Goal: Browse casually: Explore the website without a specific task or goal

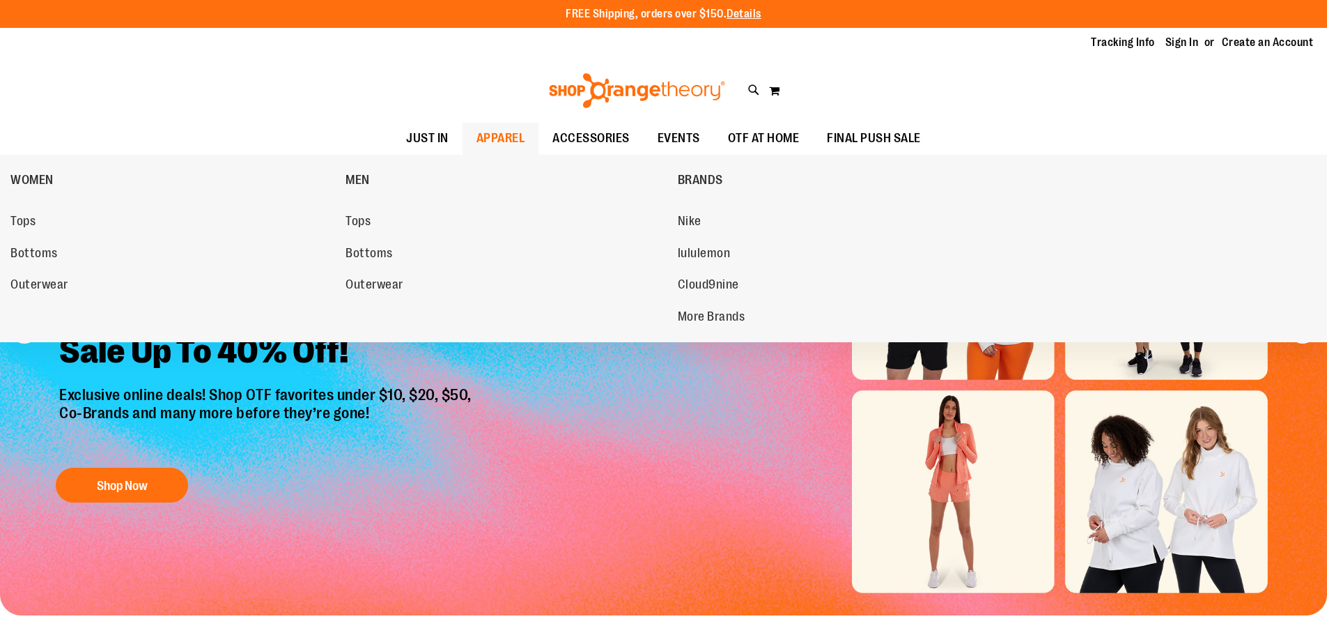
type input "**********"
click at [525, 144] on link "APPAREL" at bounding box center [501, 139] width 77 height 32
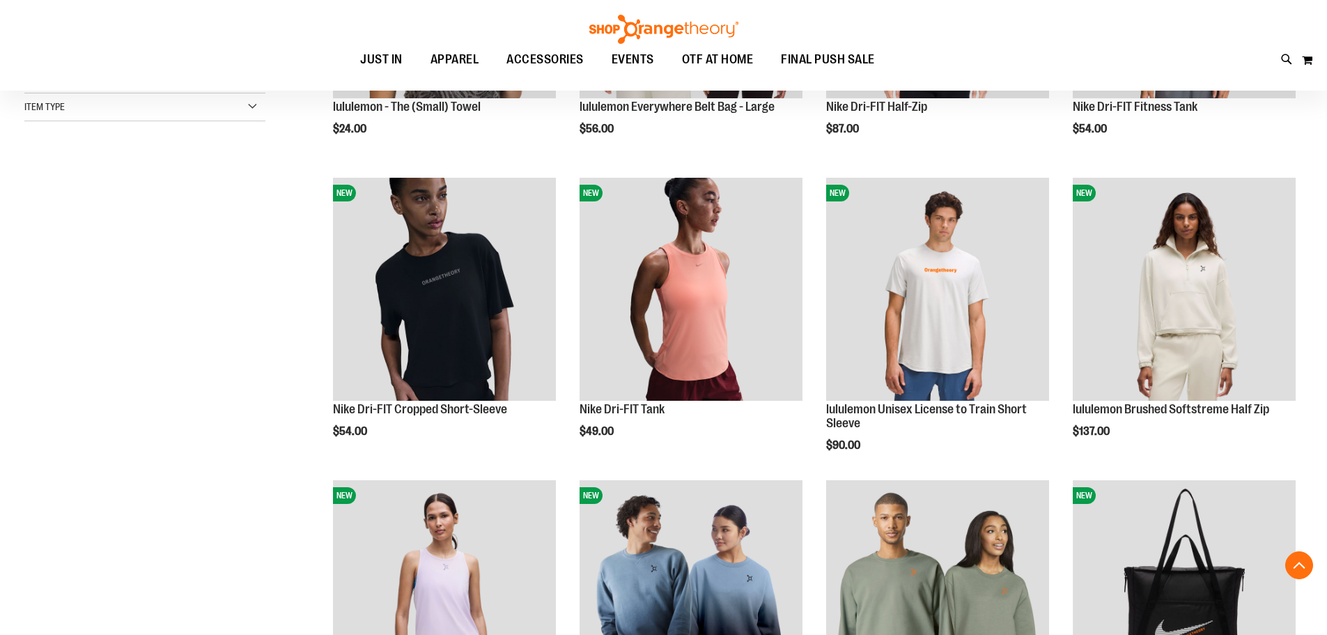
scroll to position [417, 0]
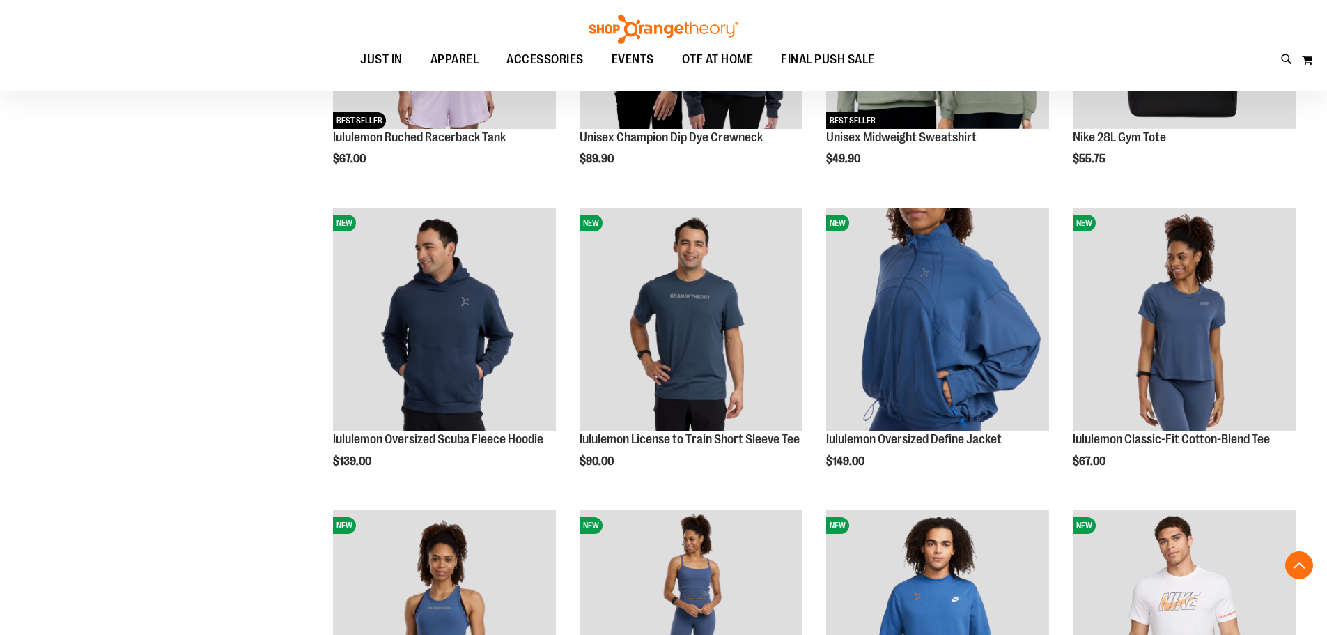
scroll to position [835, 0]
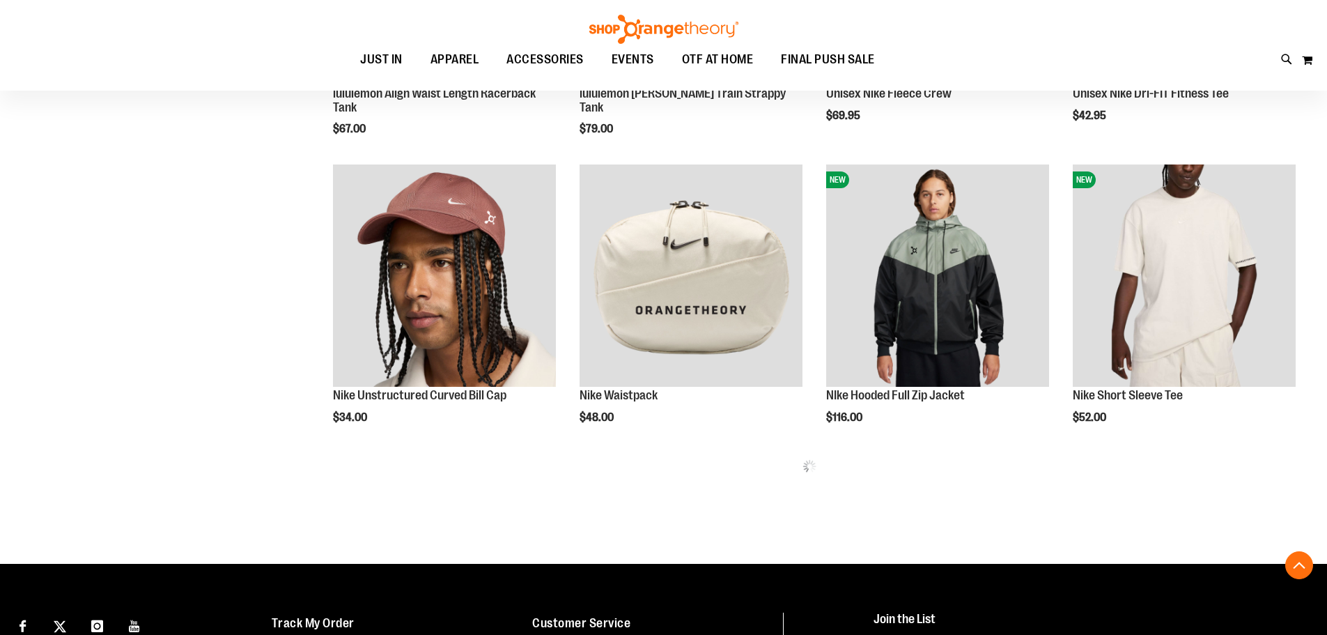
scroll to position [1672, 0]
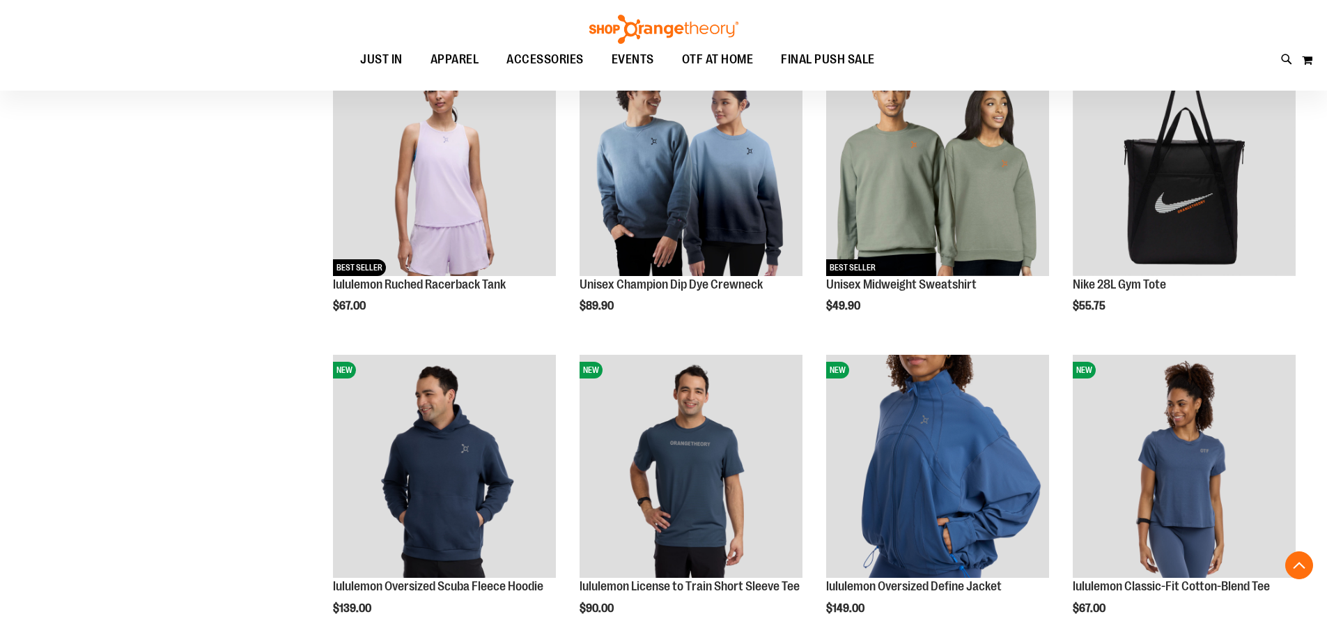
scroll to position [766, 0]
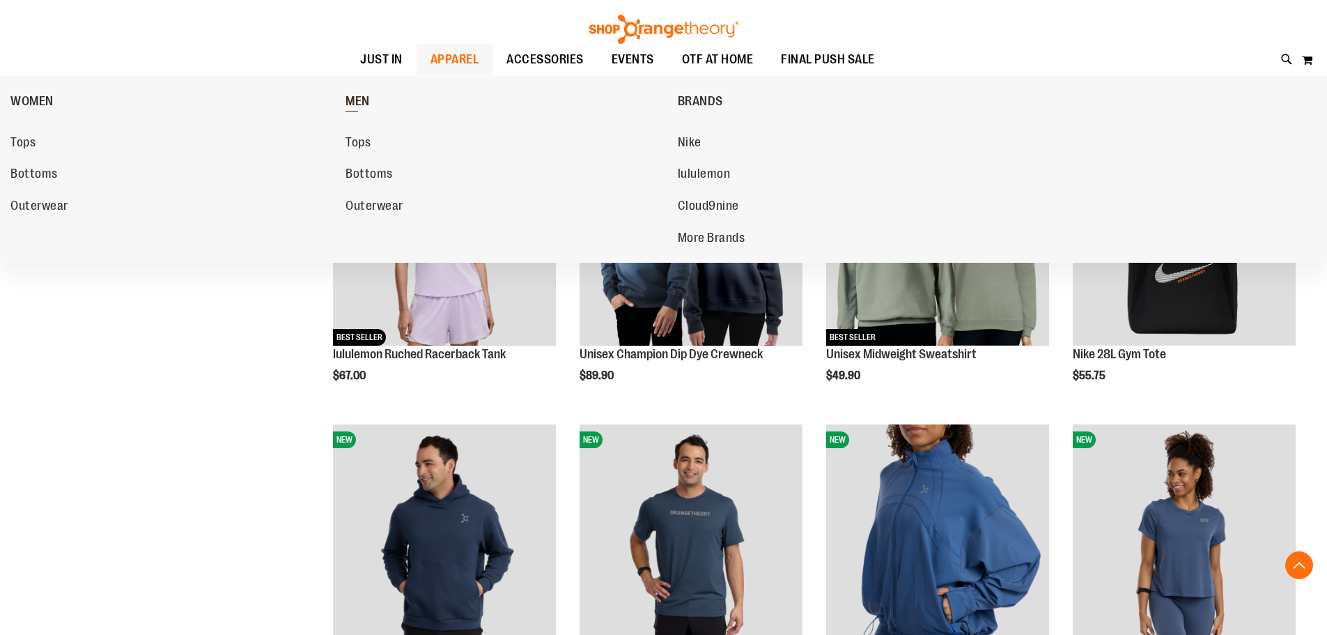
type input "**********"
click at [360, 98] on span "MEN" at bounding box center [358, 102] width 24 height 17
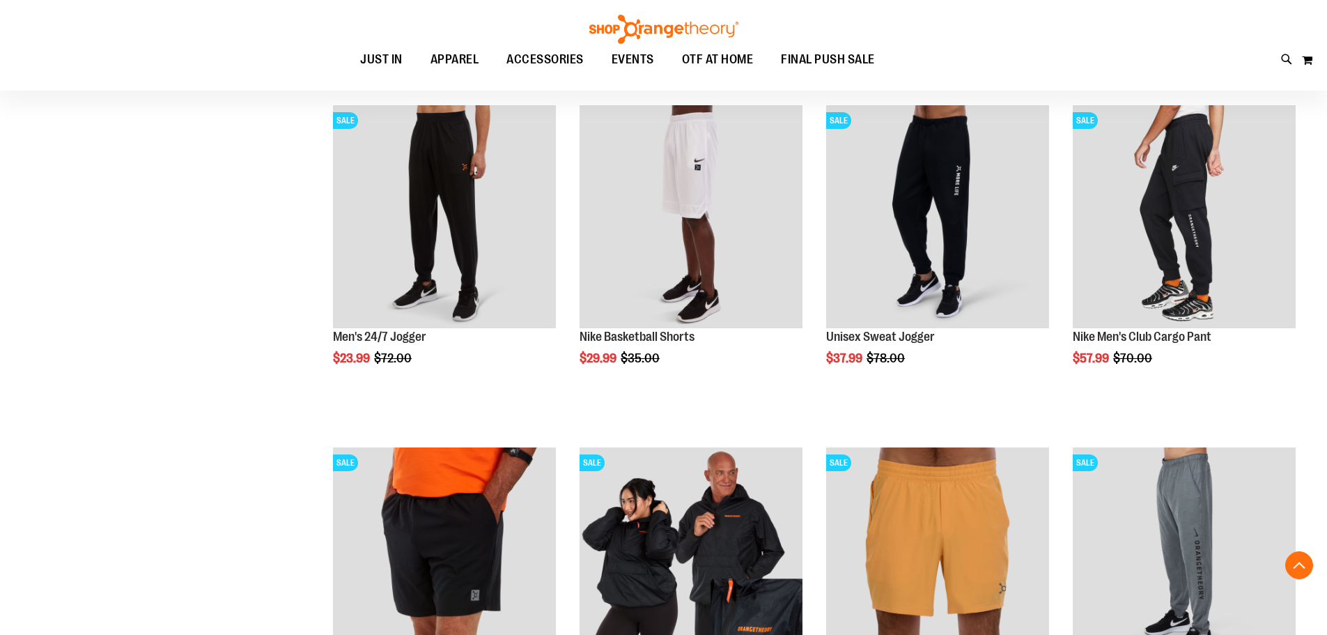
scroll to position [557, 0]
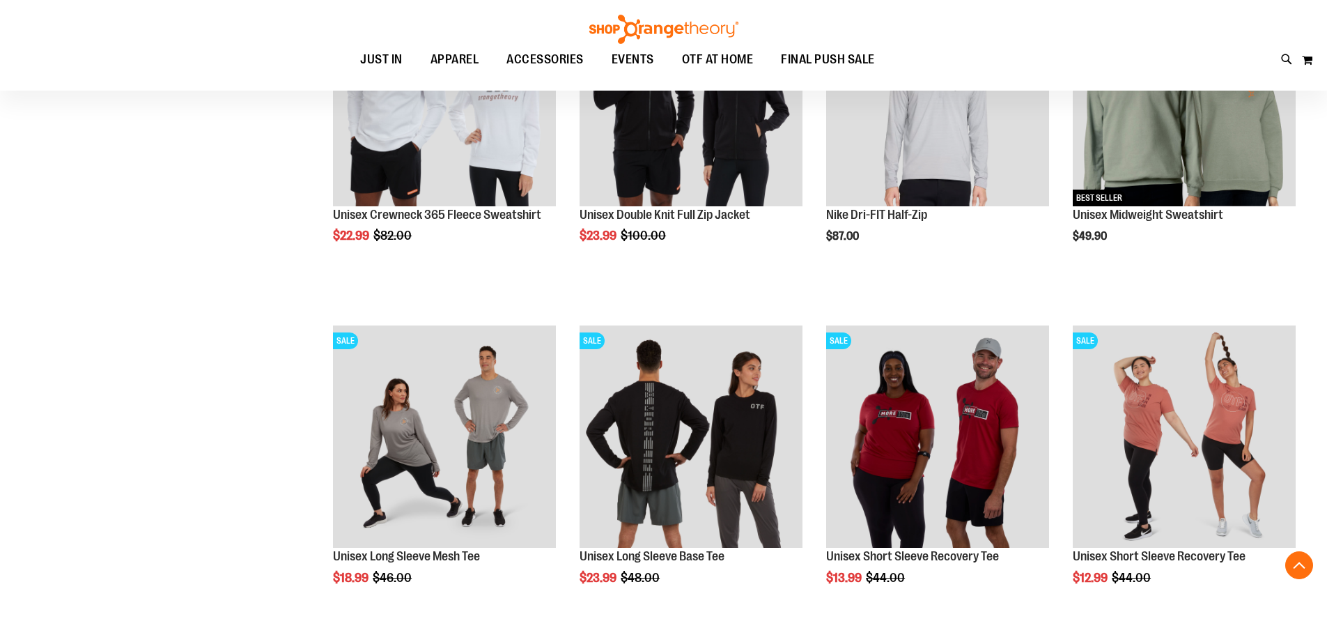
scroll to position [1741, 0]
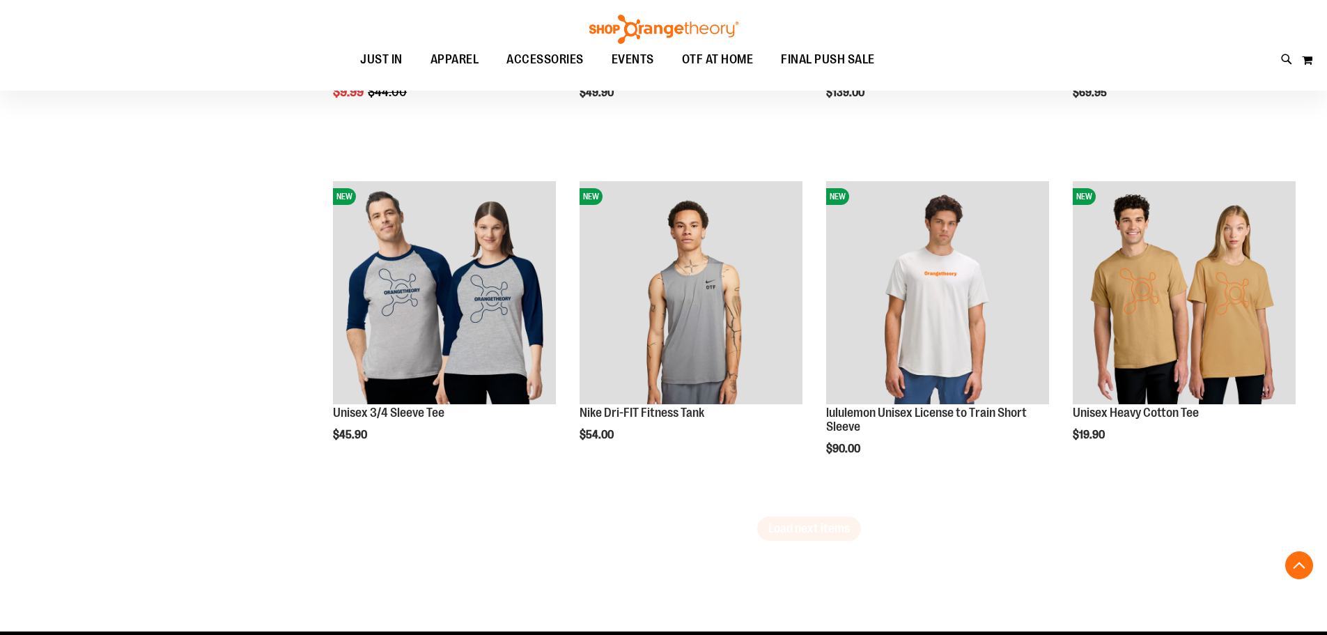
scroll to position [2856, 0]
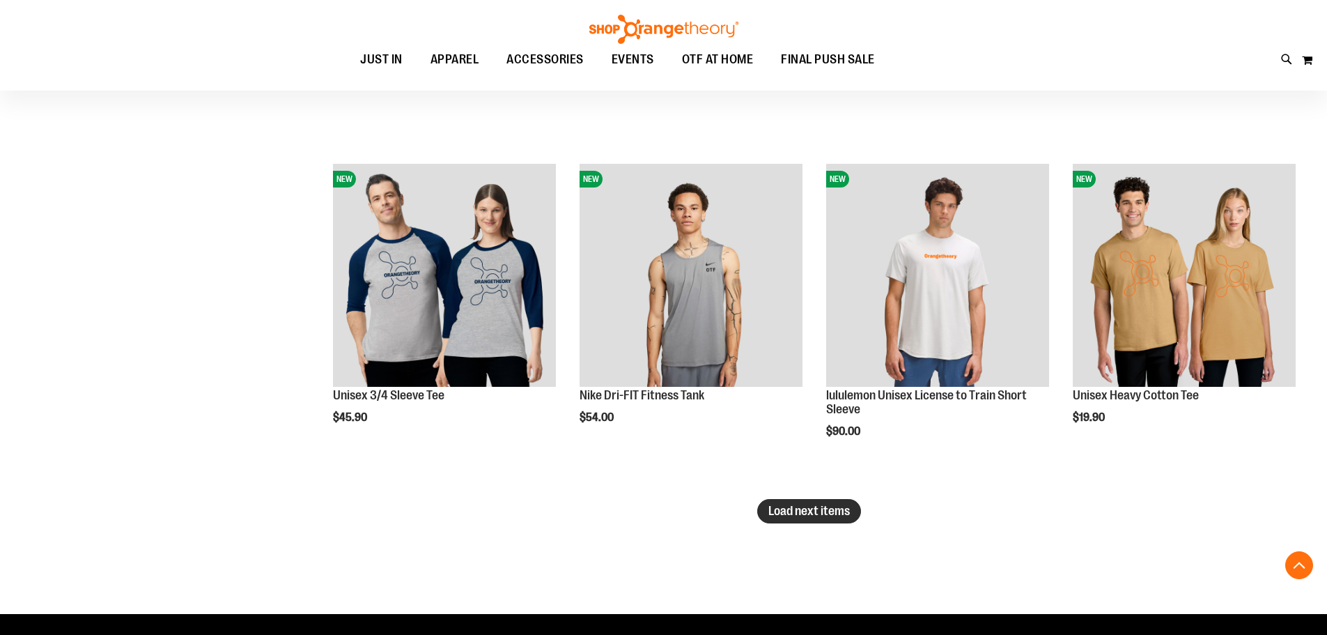
type input "**********"
click at [810, 519] on button "Load next items" at bounding box center [809, 511] width 104 height 24
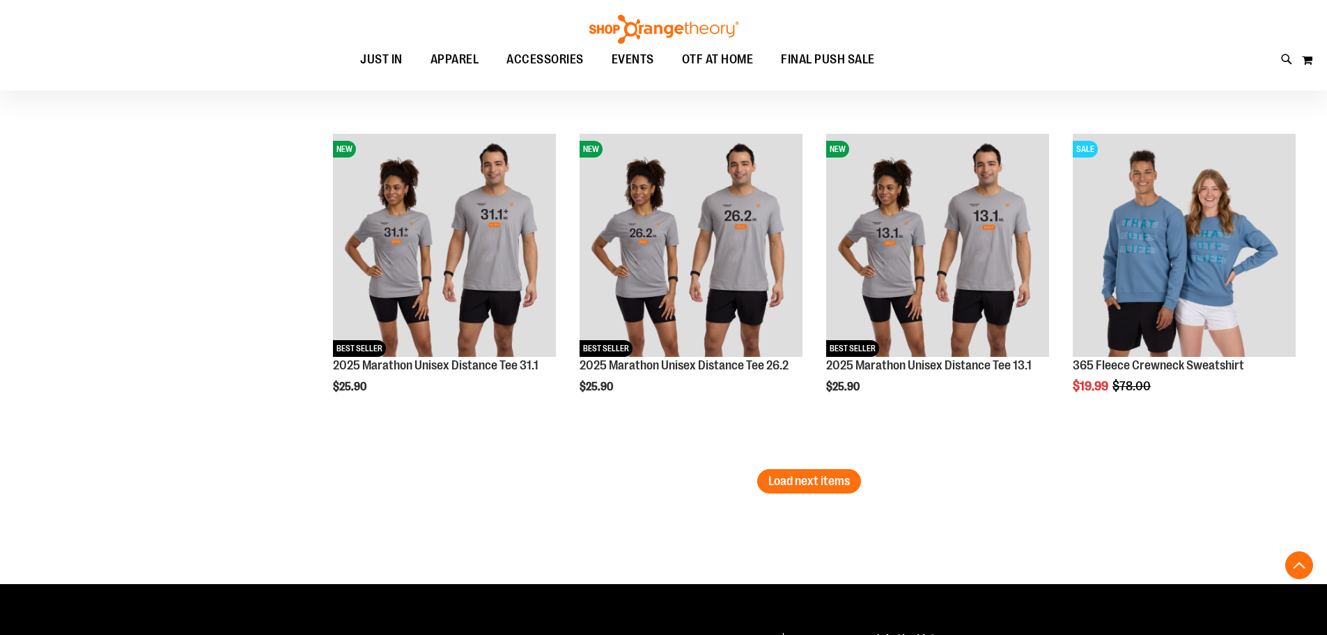
scroll to position [3857, 0]
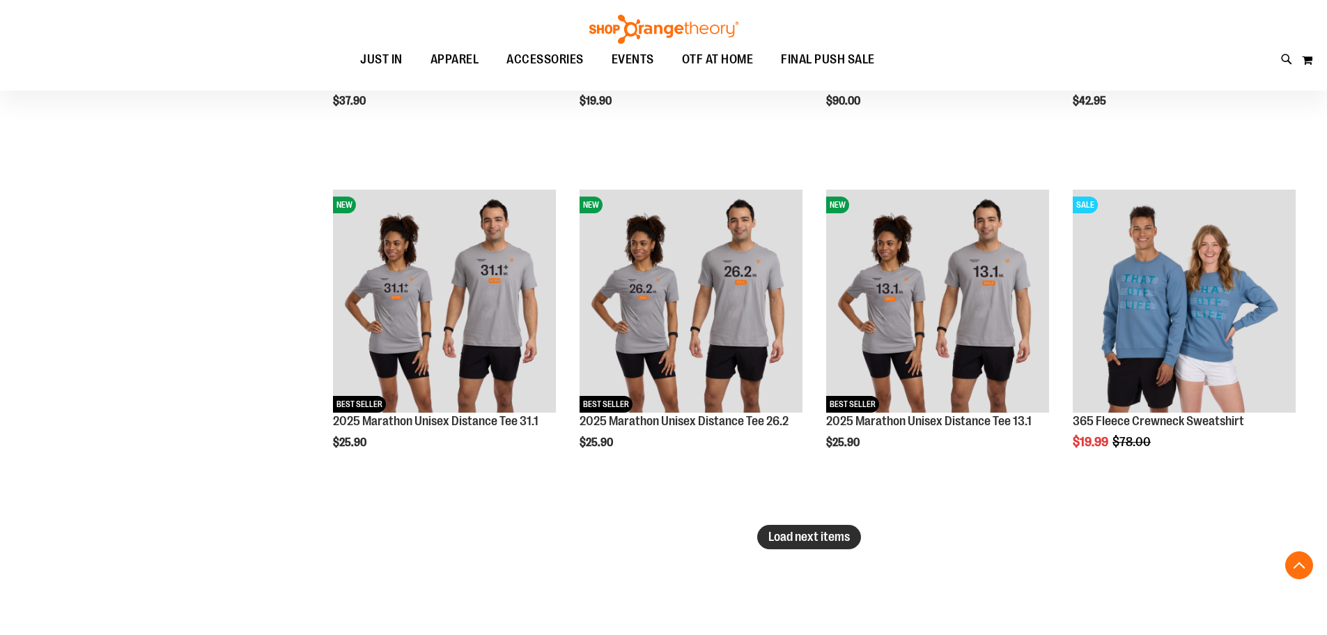
click at [798, 541] on span "Load next items" at bounding box center [810, 537] width 82 height 14
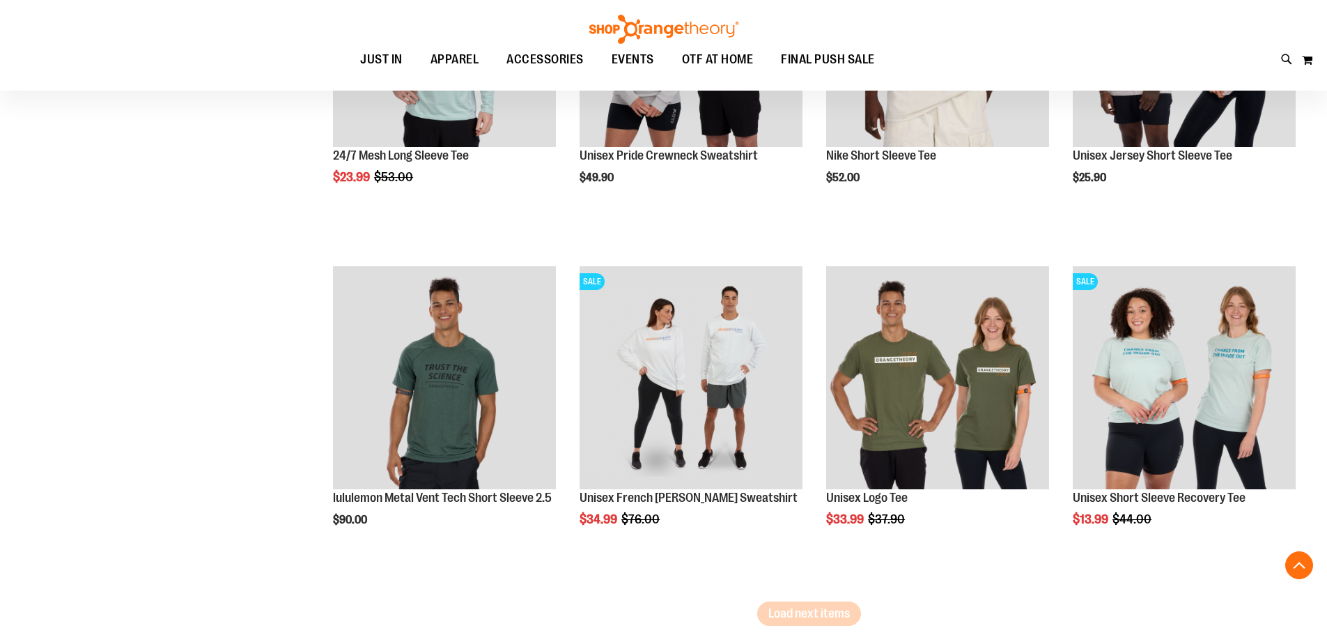
scroll to position [4832, 0]
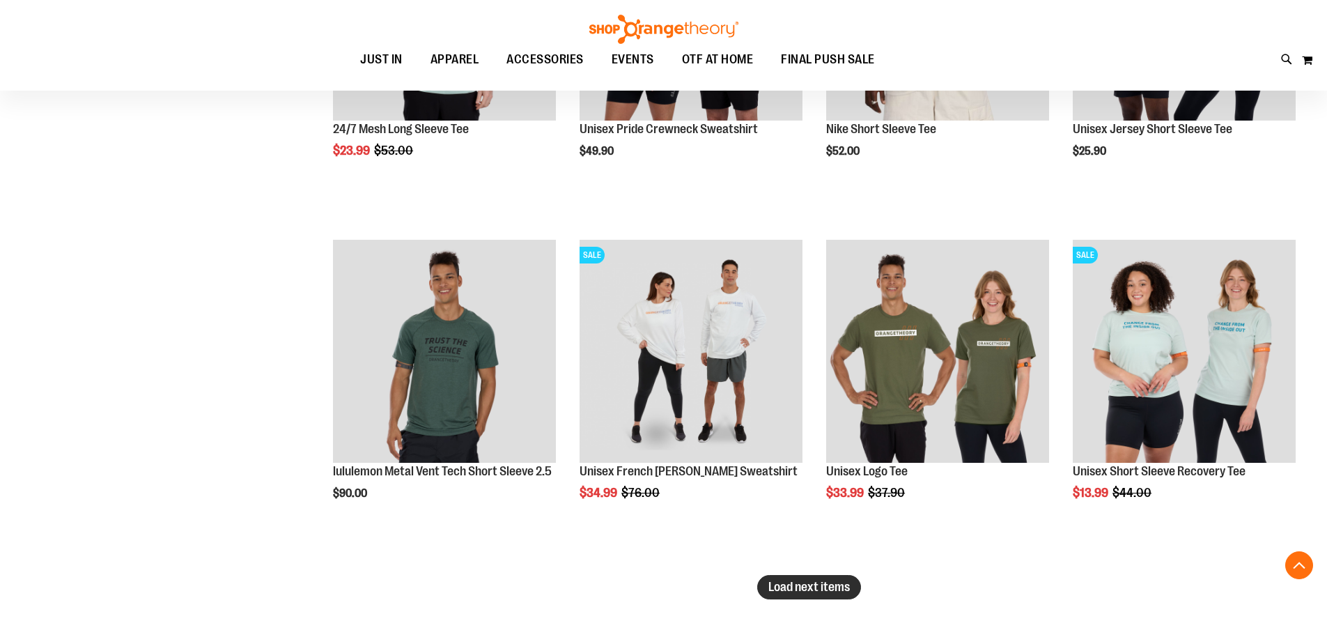
click at [801, 595] on button "Load next items" at bounding box center [809, 587] width 104 height 24
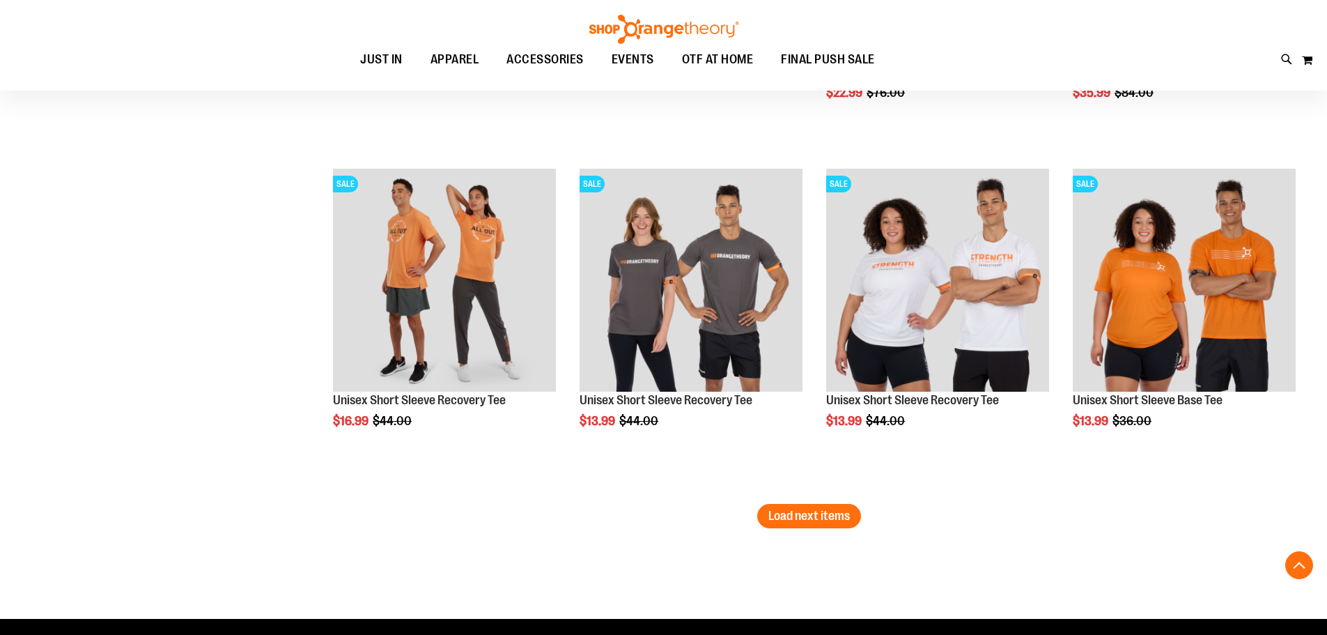
scroll to position [5947, 0]
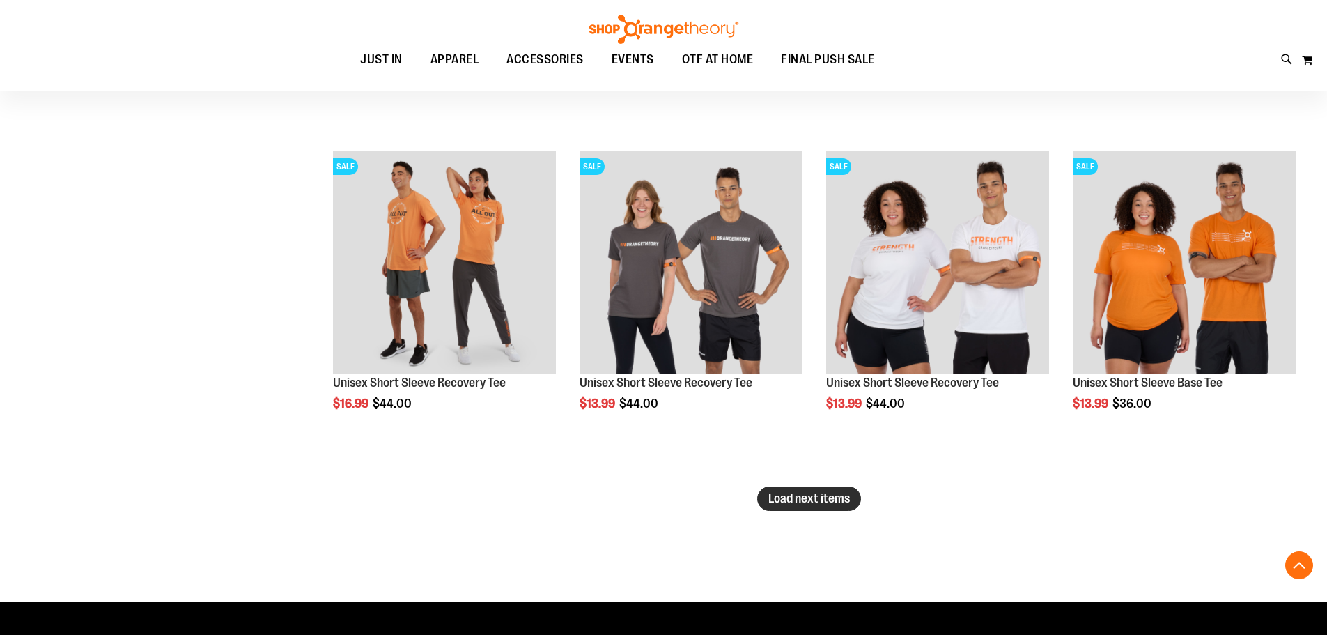
click at [806, 495] on span "Load next items" at bounding box center [810, 498] width 82 height 14
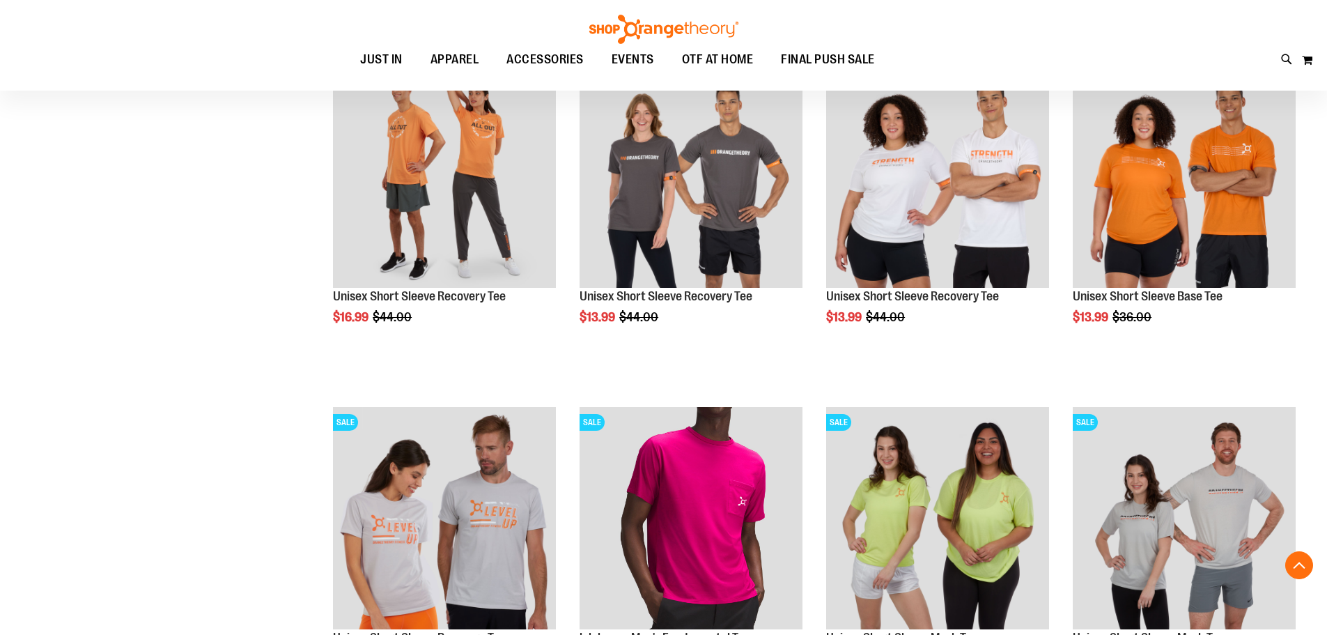
scroll to position [6011, 0]
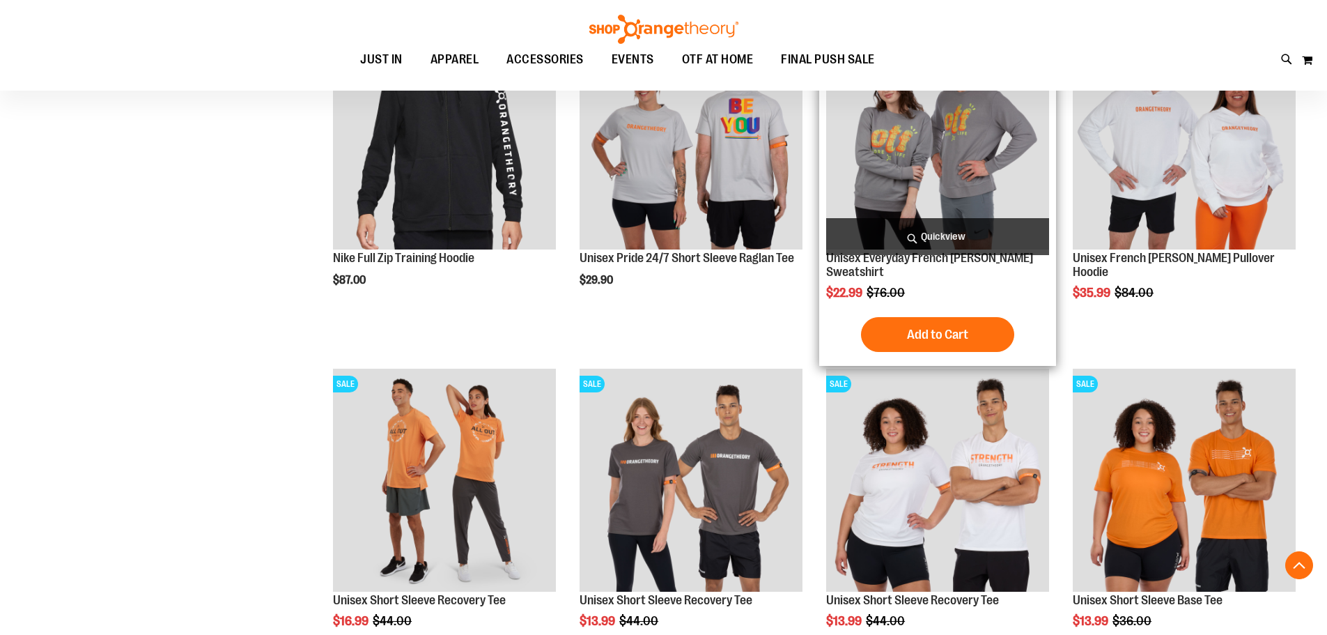
scroll to position [5732, 0]
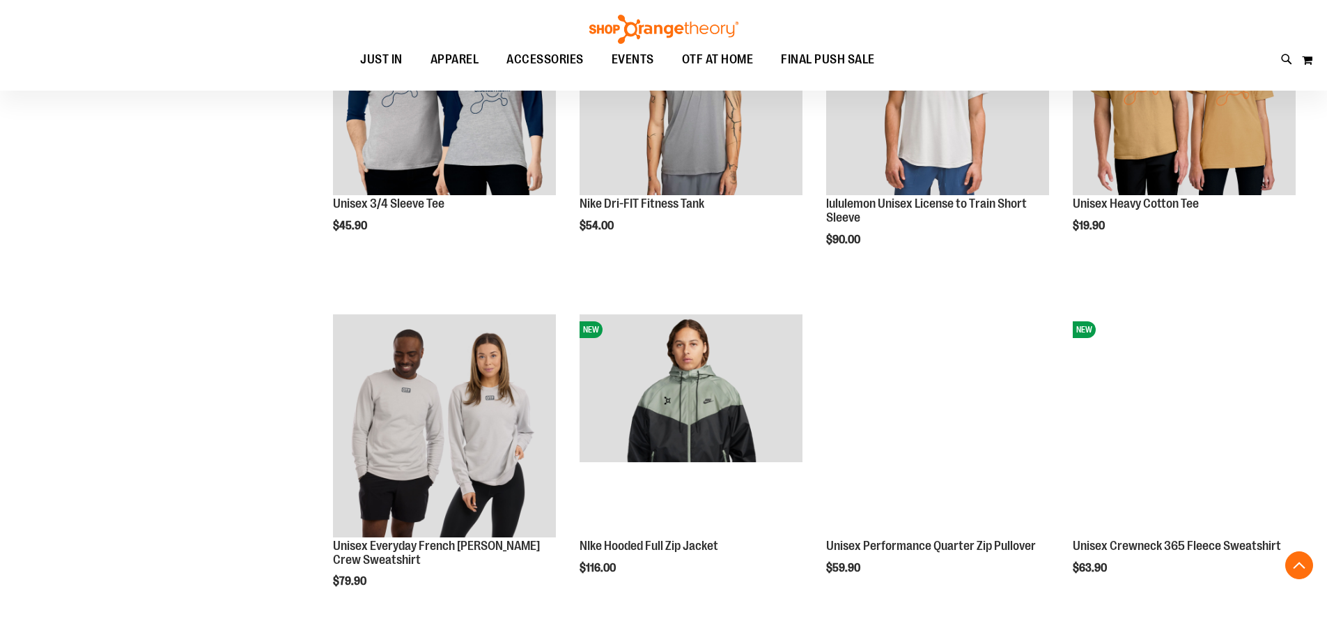
scroll to position [3015, 0]
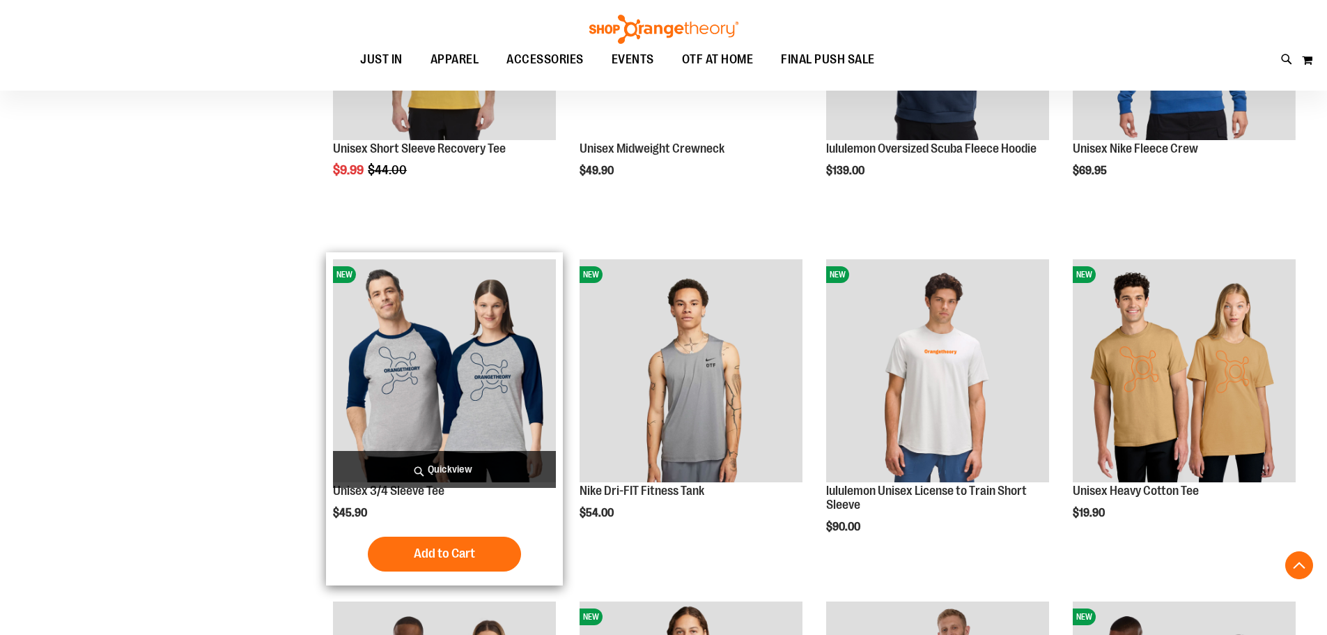
scroll to position [2736, 0]
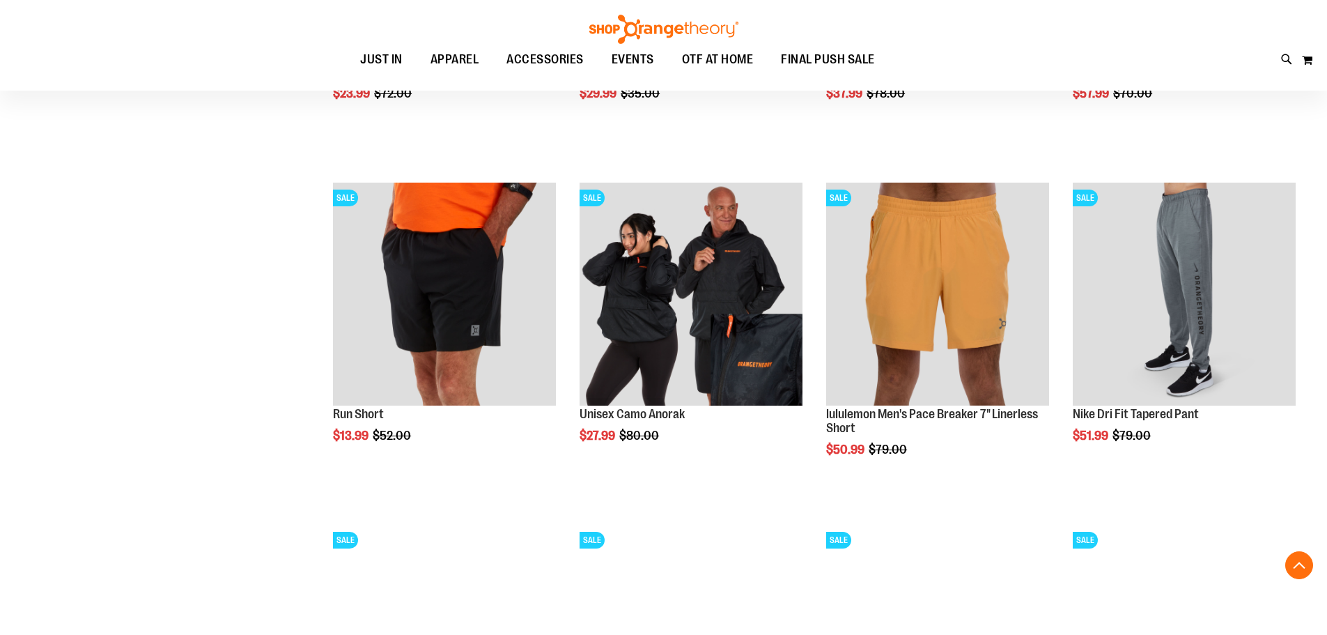
scroll to position [1064, 0]
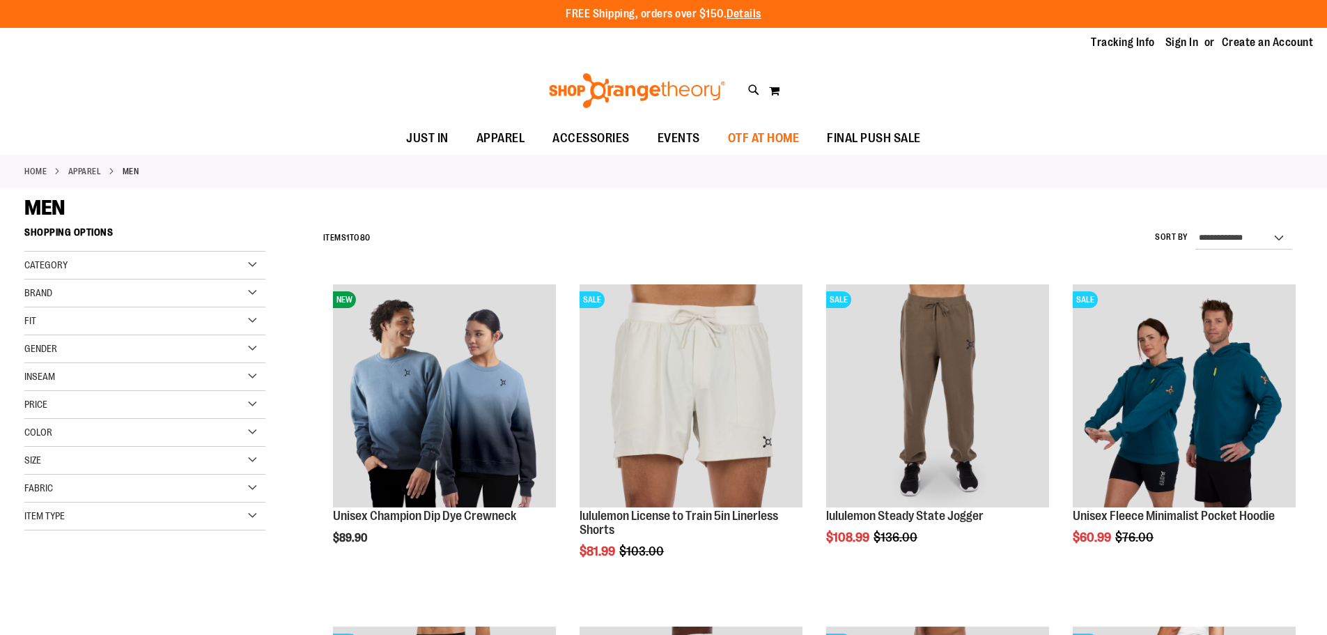
click at [744, 139] on span "OTF AT HOME" at bounding box center [764, 138] width 72 height 31
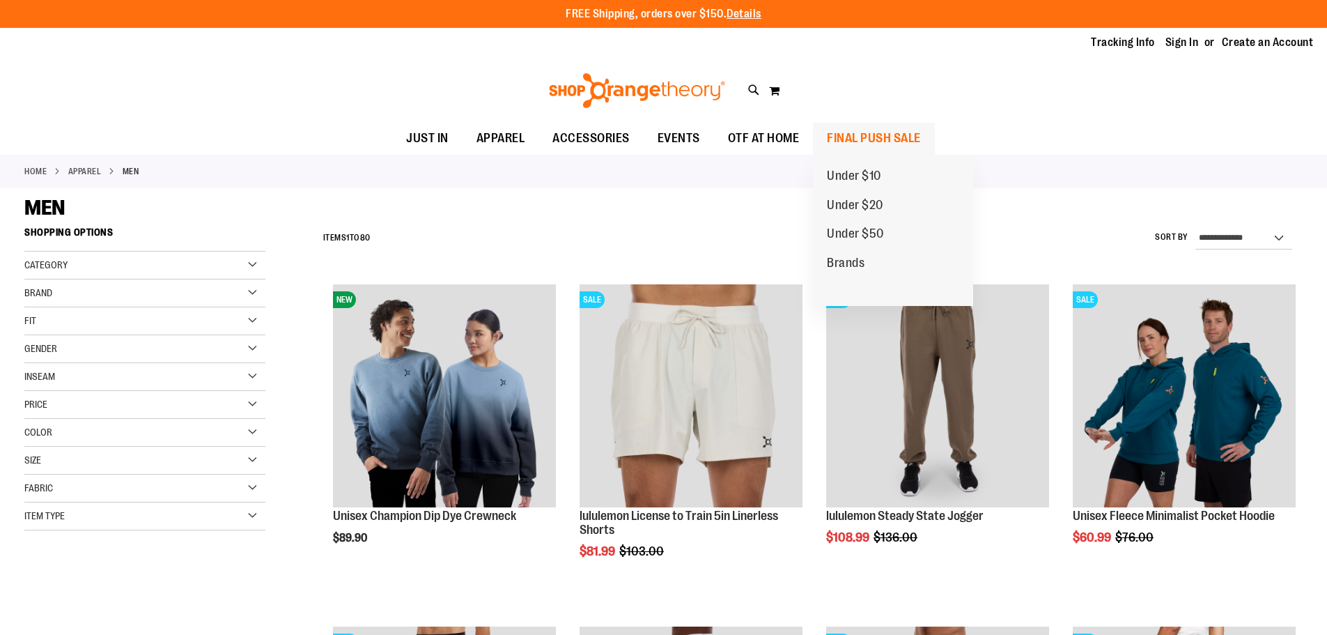
click at [872, 128] on span "FINAL PUSH SALE" at bounding box center [874, 138] width 94 height 31
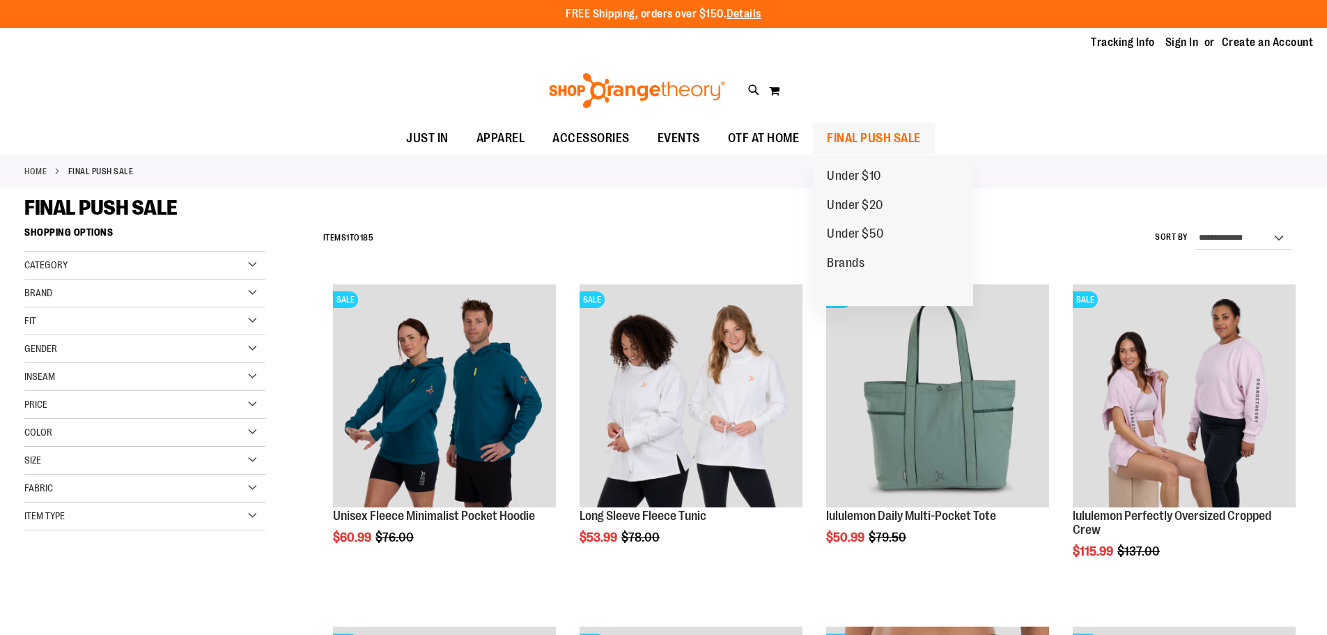
type input "**********"
click at [855, 136] on span "FINAL PUSH SALE" at bounding box center [874, 138] width 94 height 31
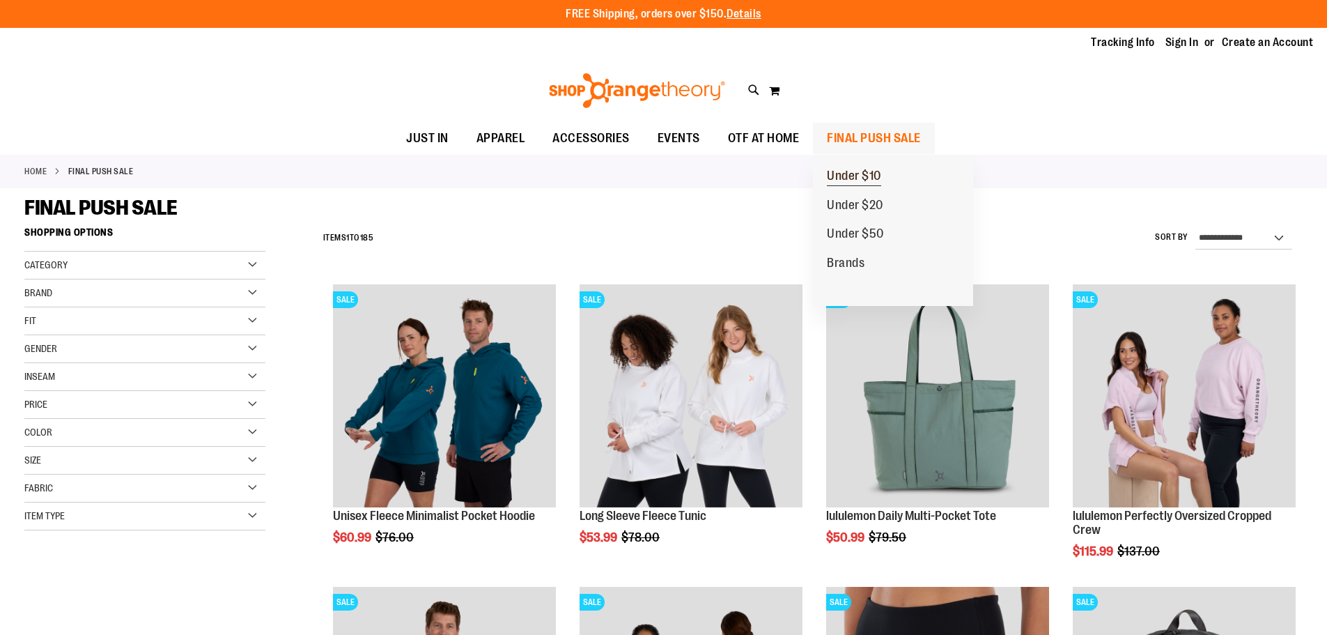
type input "**********"
click at [863, 168] on link "Under $10" at bounding box center [854, 176] width 82 height 29
click at [859, 176] on span "Under $10" at bounding box center [854, 177] width 54 height 17
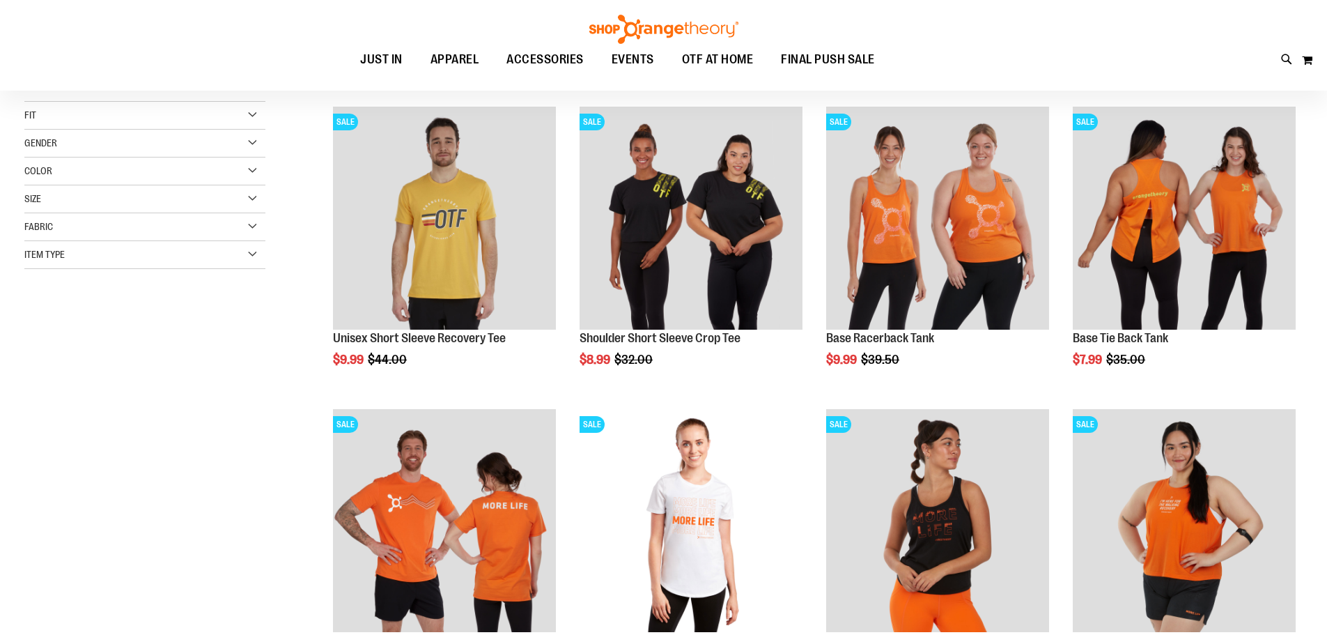
scroll to position [208, 0]
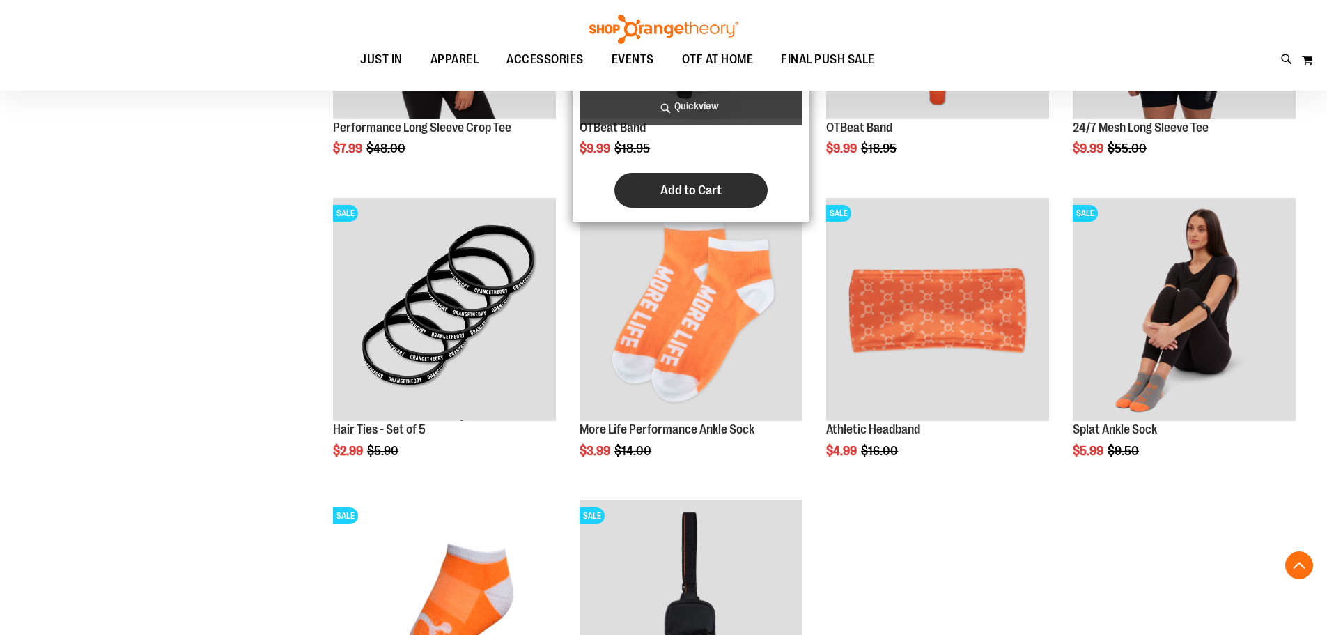
scroll to position [905, 0]
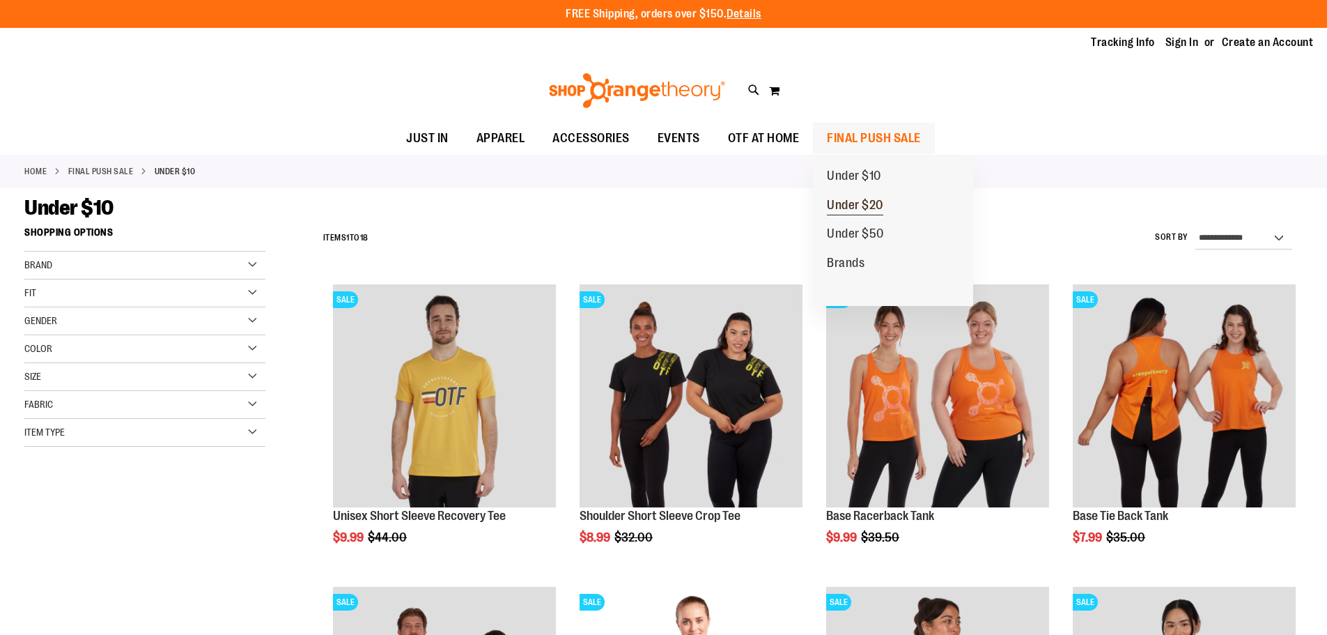
type input "**********"
click at [835, 200] on span "Under $20" at bounding box center [855, 206] width 56 height 17
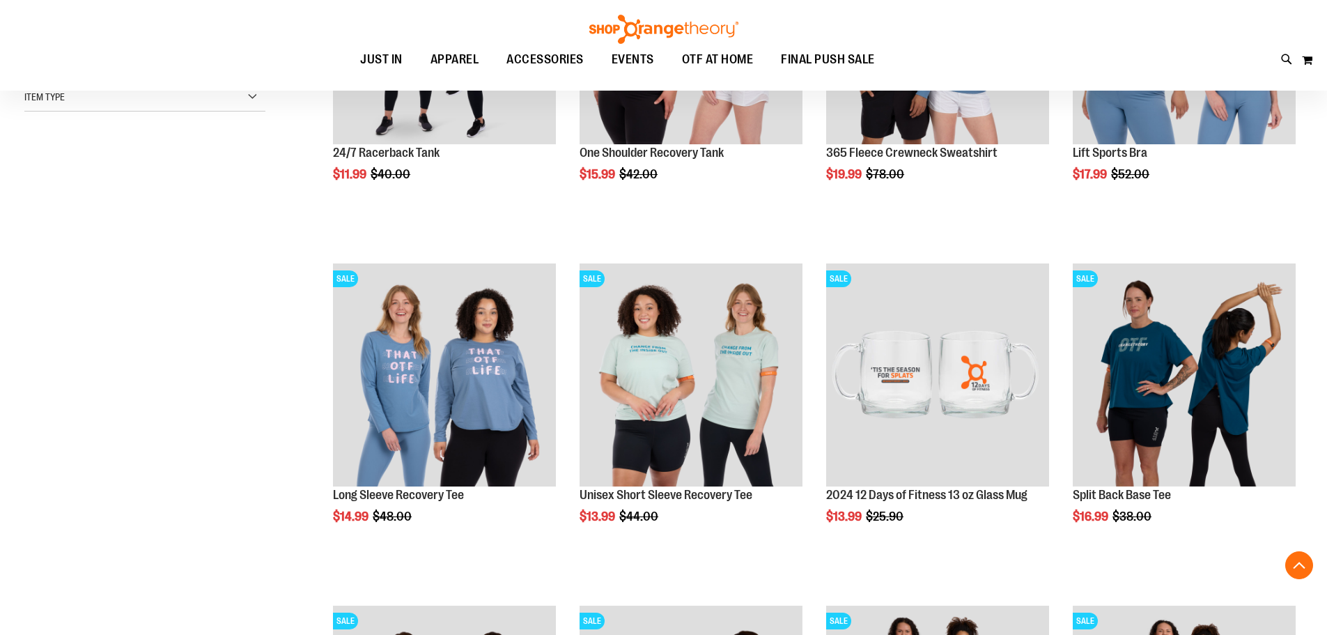
scroll to position [417, 0]
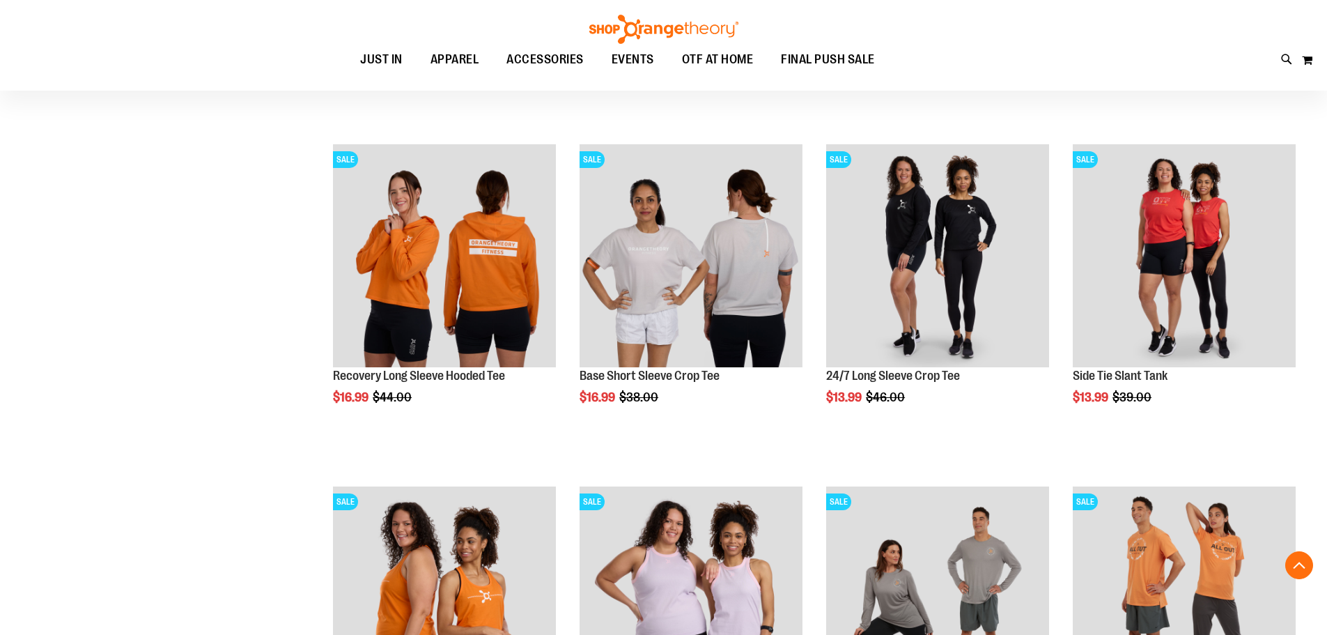
scroll to position [975, 0]
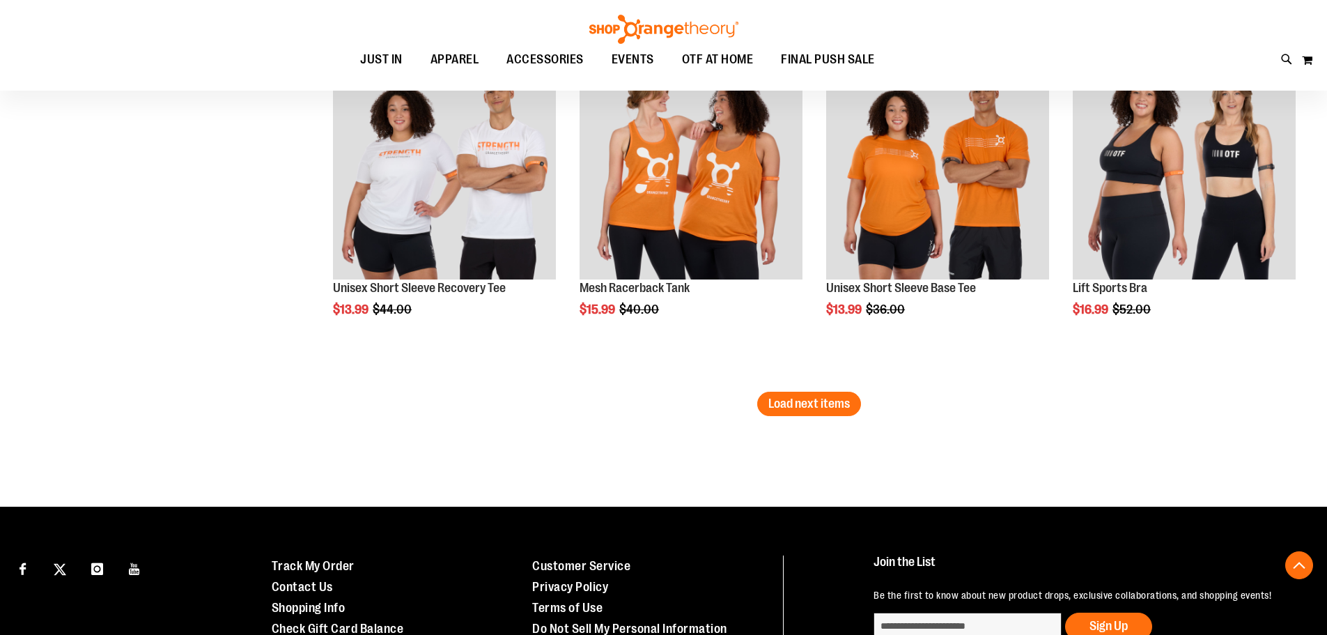
scroll to position [2995, 0]
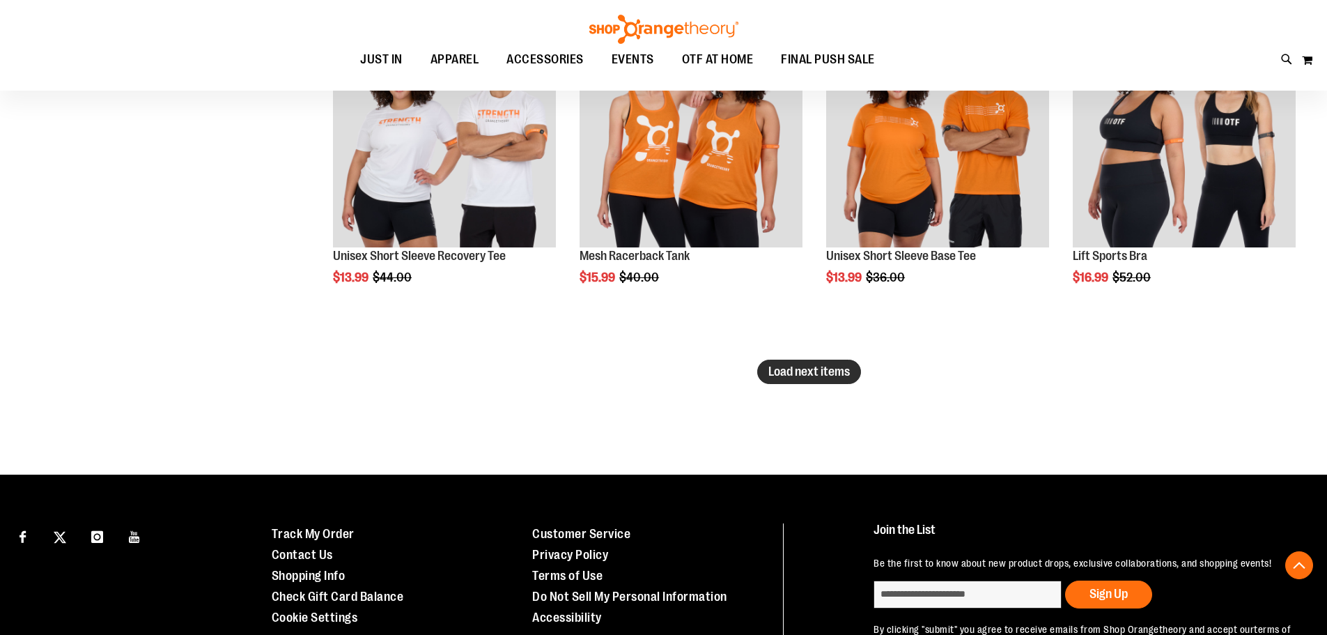
type input "**********"
click at [803, 367] on span "Load next items" at bounding box center [810, 371] width 82 height 14
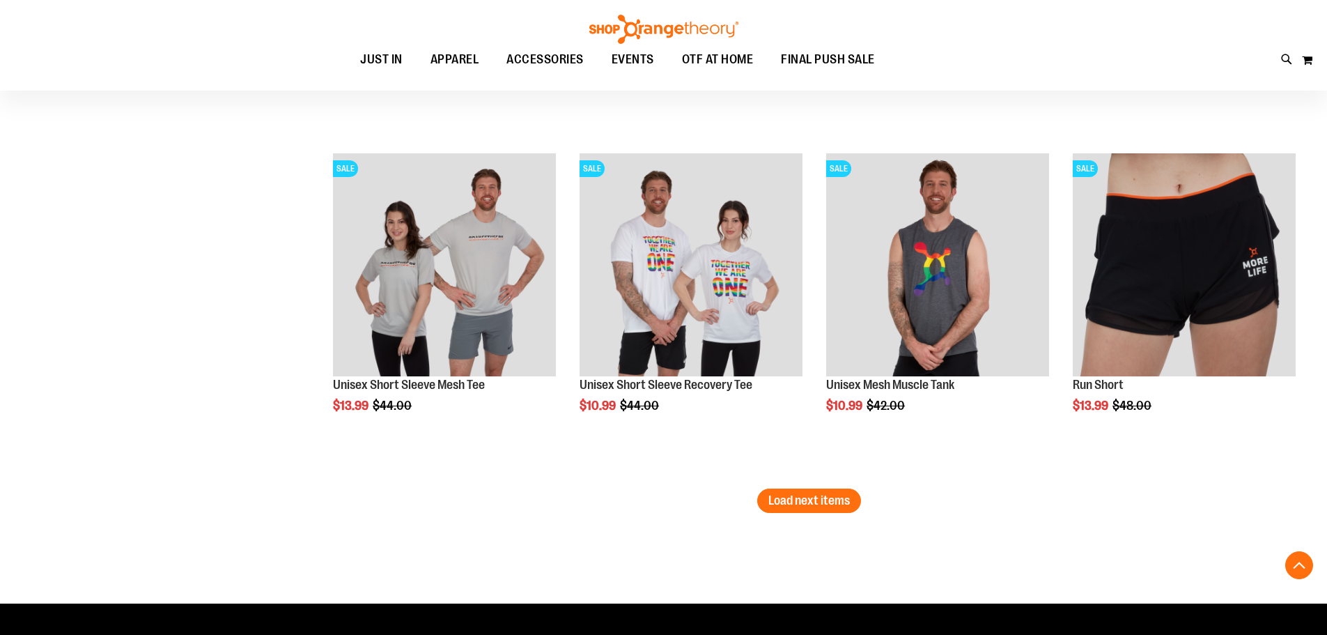
scroll to position [3901, 0]
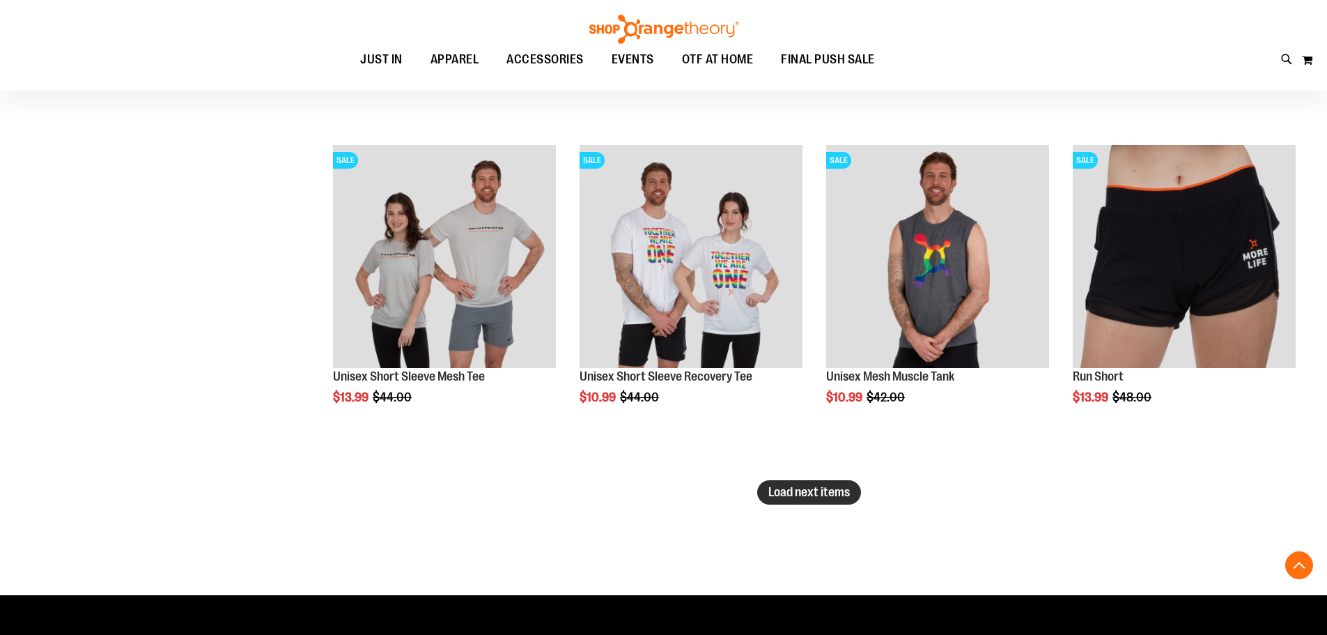
click at [826, 485] on span "Load next items" at bounding box center [810, 492] width 82 height 14
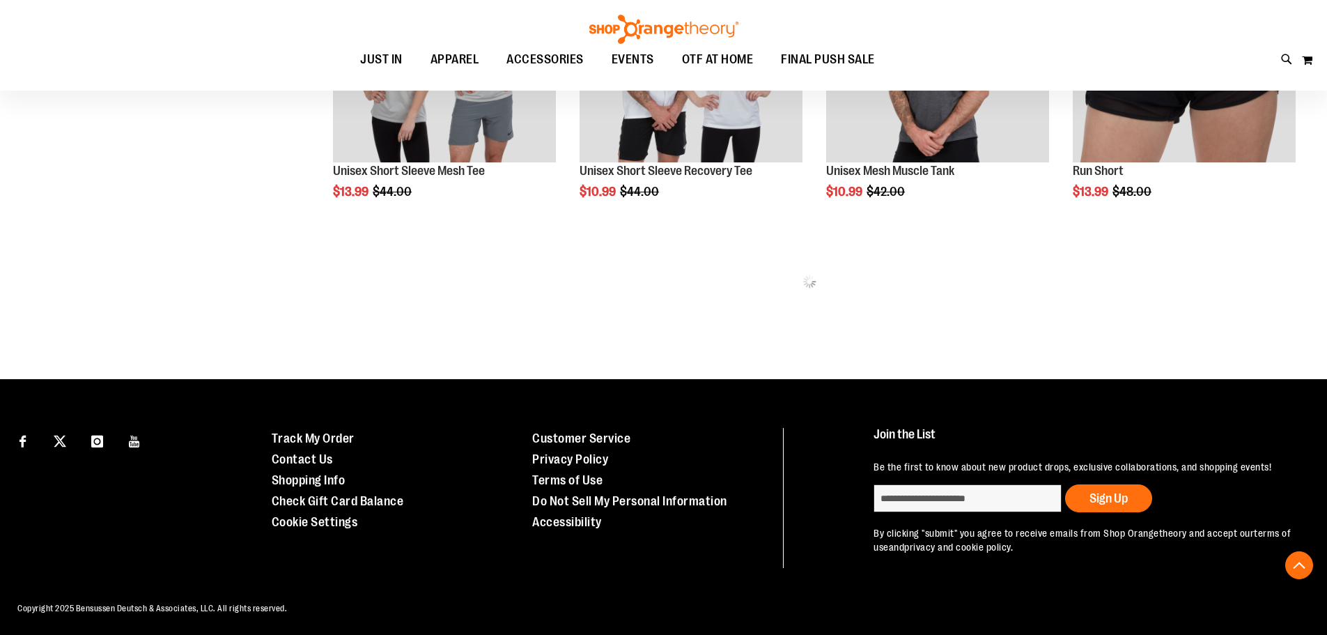
scroll to position [4125, 0]
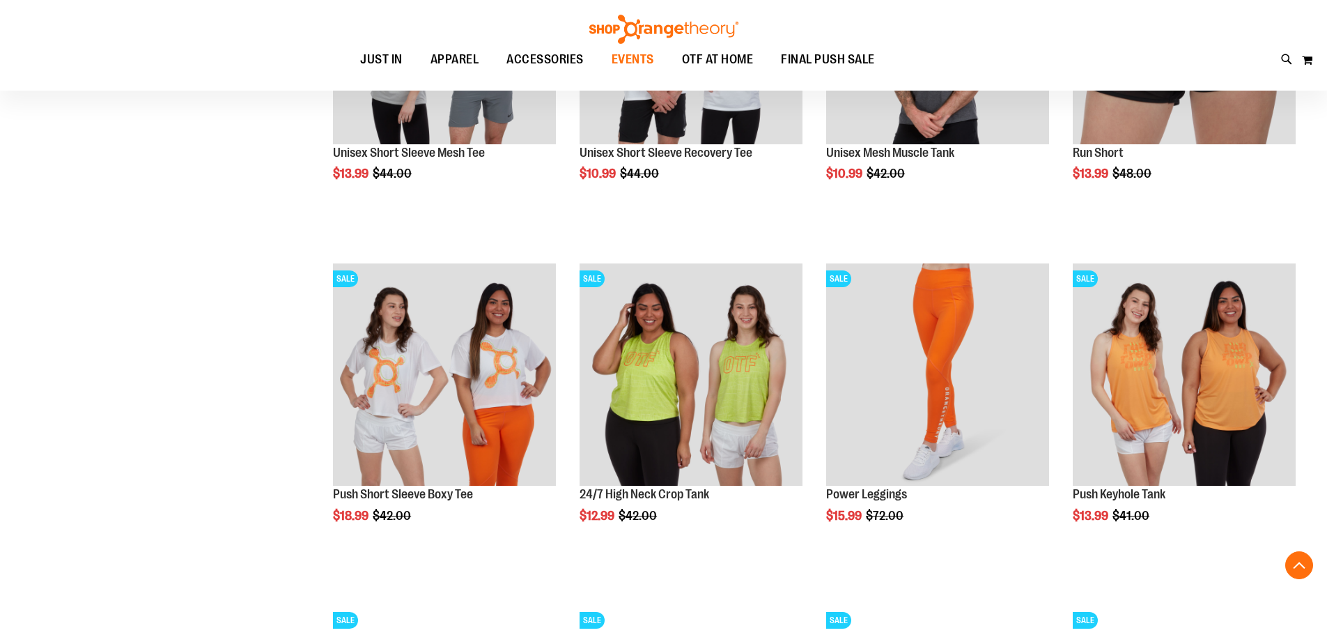
click at [631, 68] on span "EVENTS" at bounding box center [633, 59] width 43 height 31
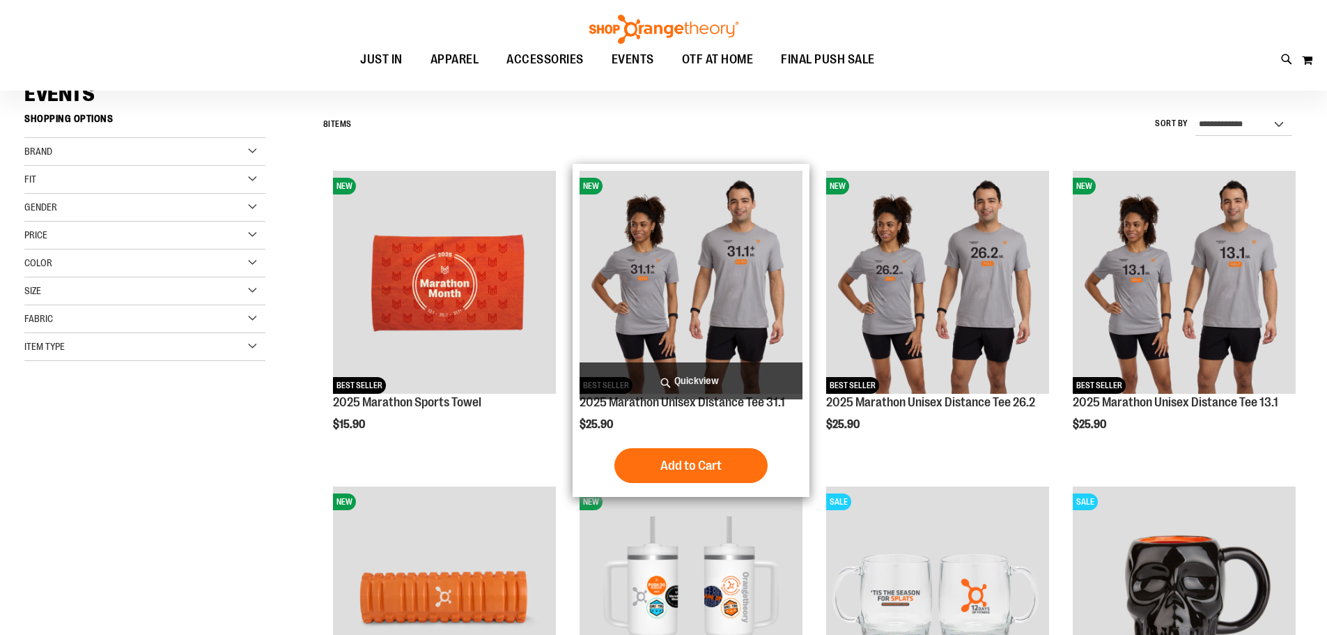
scroll to position [81, 0]
